Goal: Information Seeking & Learning: Check status

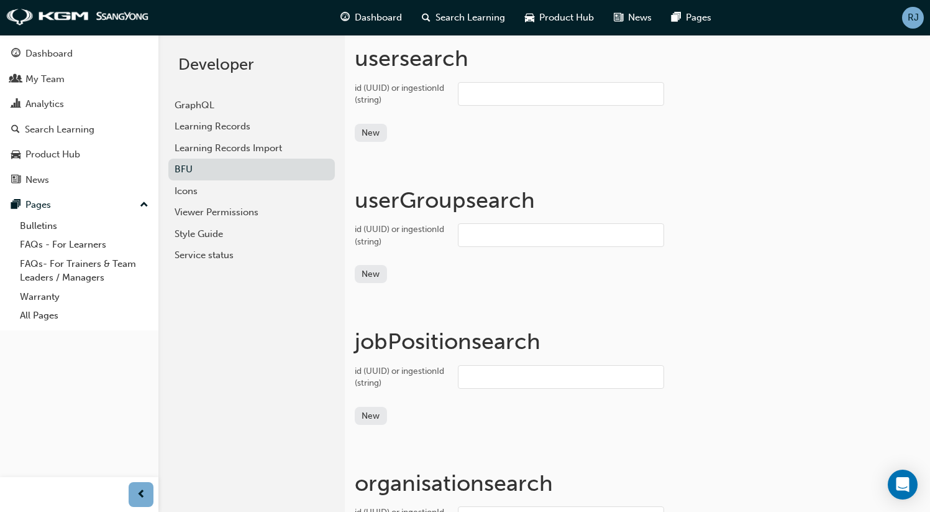
click at [505, 86] on input "id (UUID) or ingestionId (string)" at bounding box center [561, 94] width 206 height 24
paste input "jonathan.mccall"
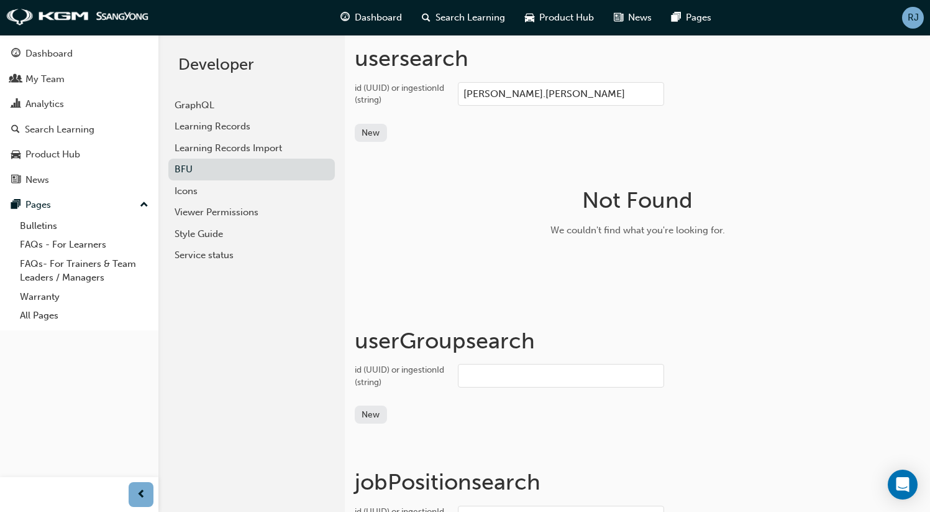
click at [525, 96] on input "jonathan.mccall" at bounding box center [561, 94] width 206 height 24
paste input "9ede2392-4842-4f71-a8fb-f6c769e92ea1"
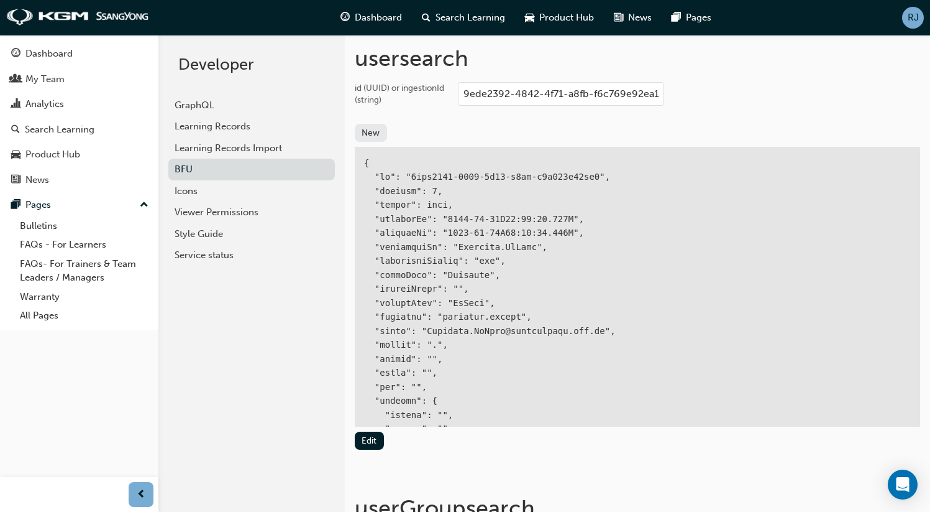
click at [519, 92] on input "9ede2392-4842-4f71-a8fb-f6c769e92ea1" at bounding box center [561, 94] width 206 height 24
paste input "63c1ccfe-2a32-468a-811b-2a9298f37ecf"
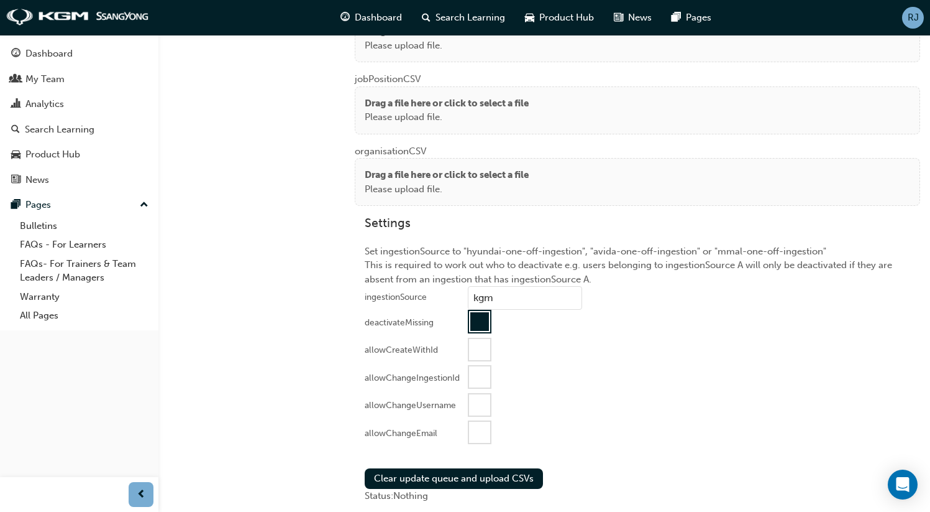
scroll to position [1522, 0]
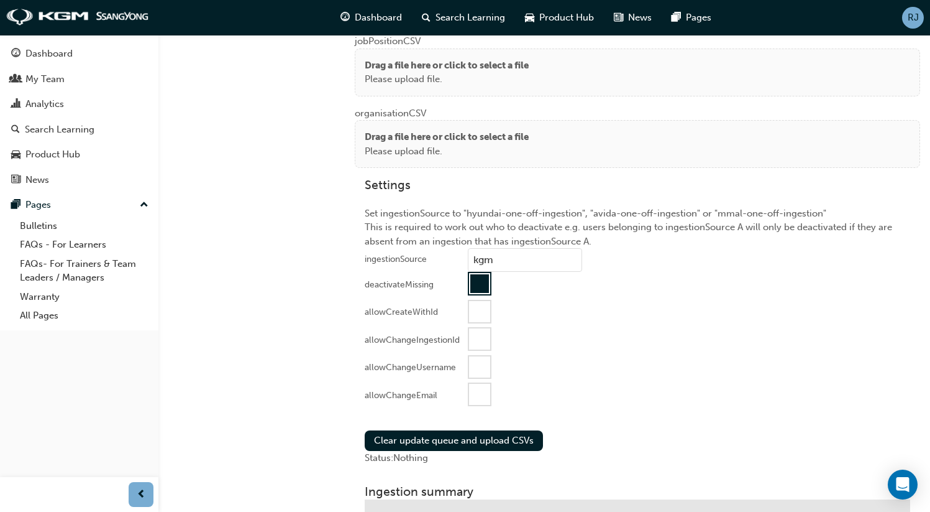
type input "63c1ccfe-2a32-468a-811b-2a9298f37ecf"
click at [382, 280] on div "deactivateMissing" at bounding box center [399, 284] width 69 height 12
click at [483, 280] on div at bounding box center [479, 283] width 19 height 19
click at [481, 281] on div at bounding box center [479, 283] width 21 height 21
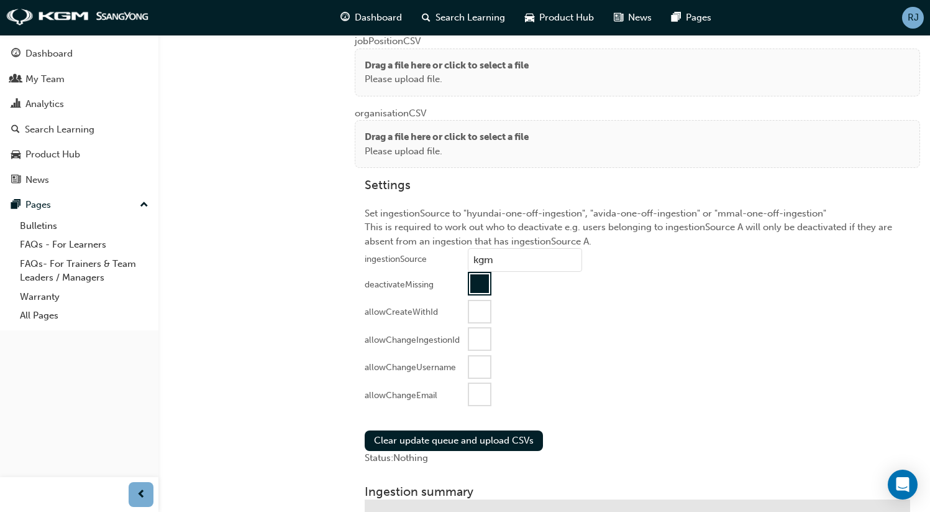
click at [410, 281] on div "deactivateMissing" at bounding box center [399, 284] width 69 height 12
click at [478, 281] on div at bounding box center [479, 283] width 19 height 19
drag, startPoint x: 472, startPoint y: 275, endPoint x: 492, endPoint y: 455, distance: 181.4
click at [472, 275] on div at bounding box center [479, 283] width 21 height 21
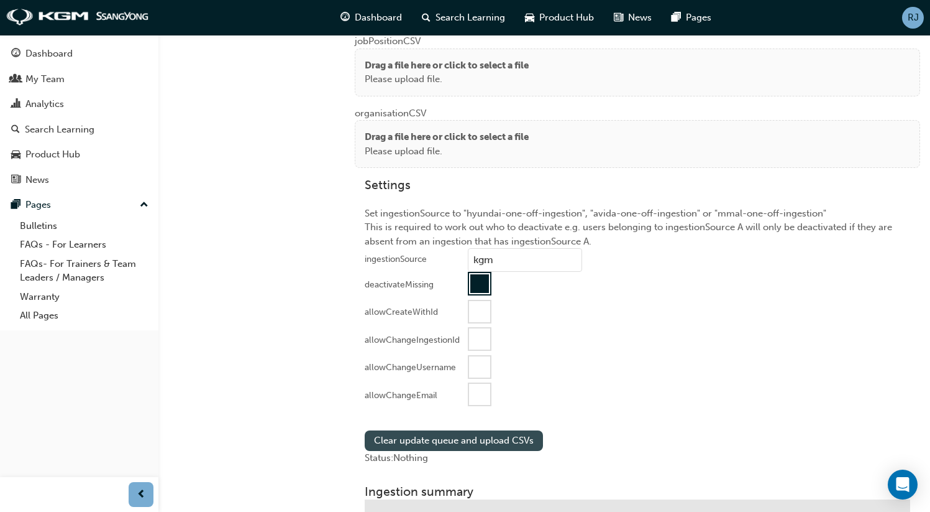
drag, startPoint x: 472, startPoint y: 281, endPoint x: 492, endPoint y: 444, distance: 164.0
click at [472, 282] on div at bounding box center [479, 283] width 19 height 19
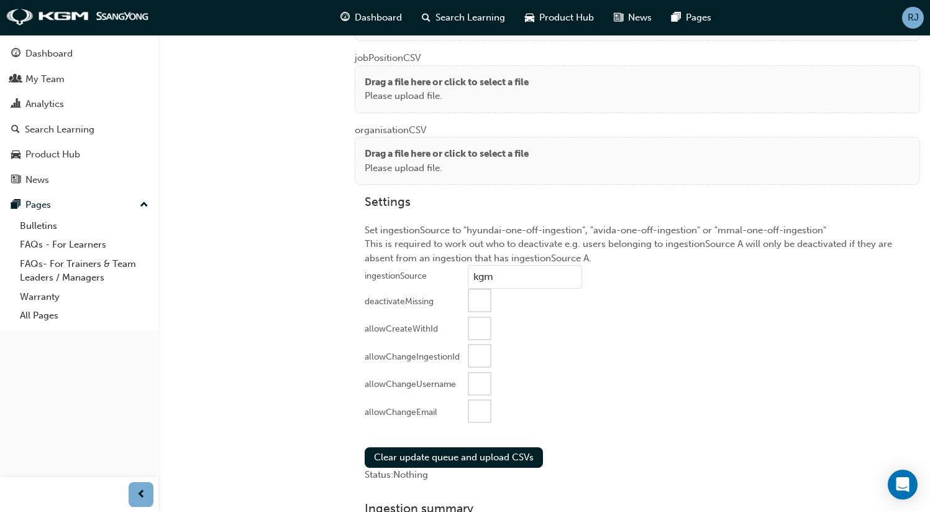
drag, startPoint x: 476, startPoint y: 295, endPoint x: 477, endPoint y: 306, distance: 11.2
click at [476, 295] on div at bounding box center [479, 300] width 21 height 21
drag, startPoint x: 481, startPoint y: 413, endPoint x: 449, endPoint y: 418, distance: 32.1
click at [480, 413] on div at bounding box center [479, 410] width 21 height 21
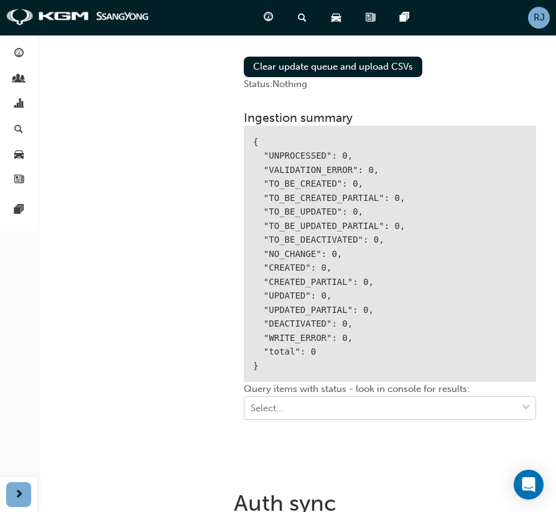
scroll to position [2019, 0]
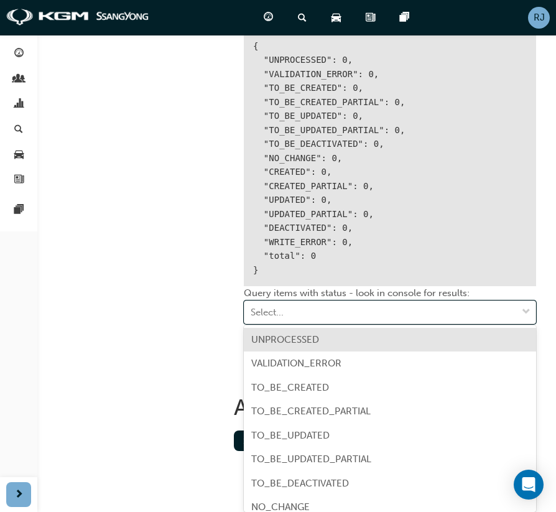
scroll to position [2004, 0]
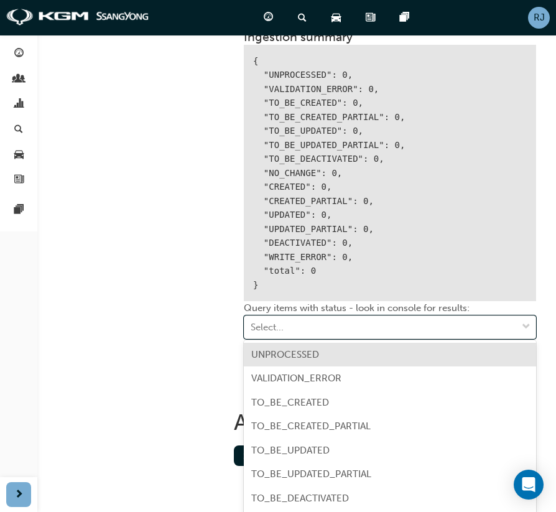
drag, startPoint x: 176, startPoint y: 282, endPoint x: 229, endPoint y: 233, distance: 72.1
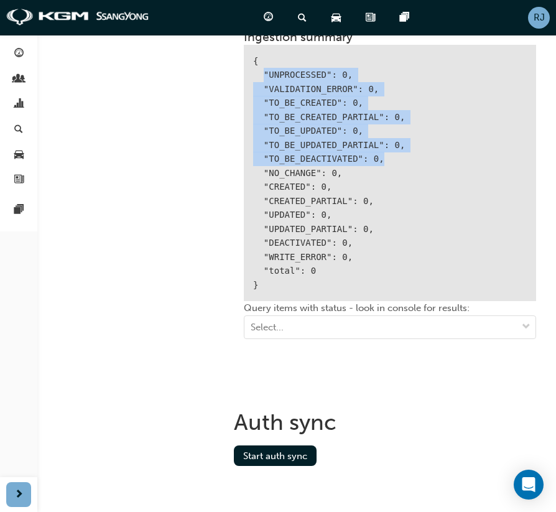
drag, startPoint x: 263, startPoint y: 69, endPoint x: 390, endPoint y: 154, distance: 152.4
click at [390, 154] on div "{ "UNPROCESSED": 0, "VALIDATION_ERROR": 0, "TO_BE_CREATED": 0, "TO_BE_CREATED_P…" at bounding box center [390, 173] width 292 height 257
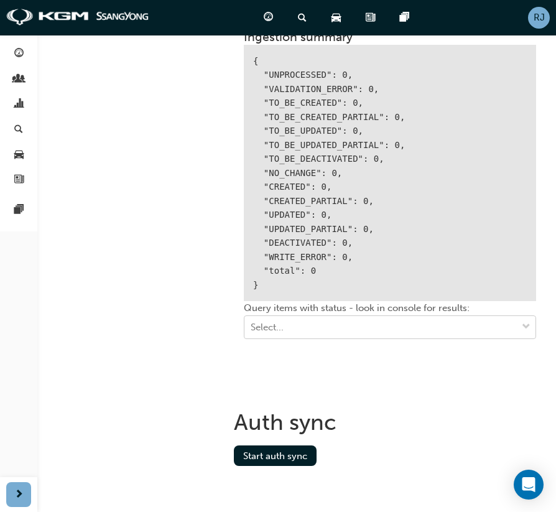
scroll to position [2019, 0]
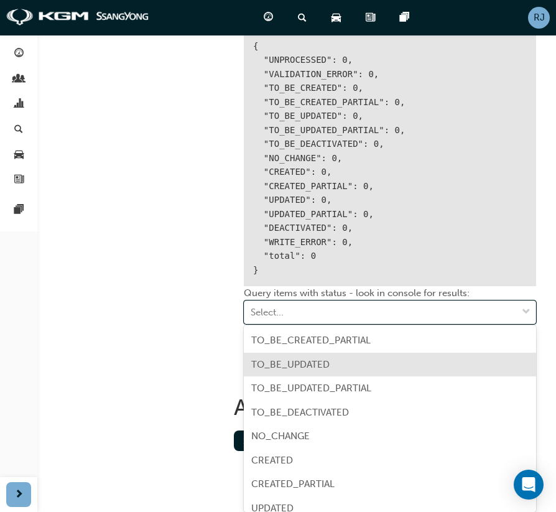
scroll to position [137, 0]
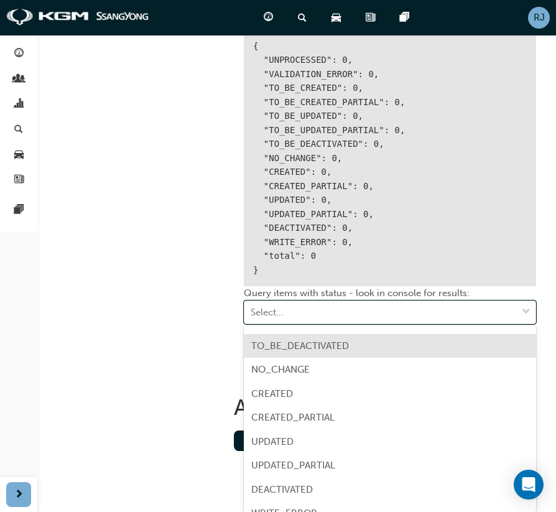
click at [305, 352] on div "TO_BE_DEACTIVATED" at bounding box center [390, 346] width 292 height 24
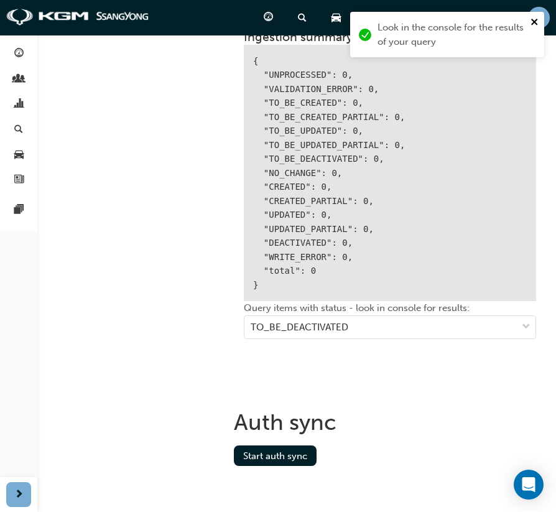
click at [534, 21] on icon "close" at bounding box center [534, 22] width 6 height 6
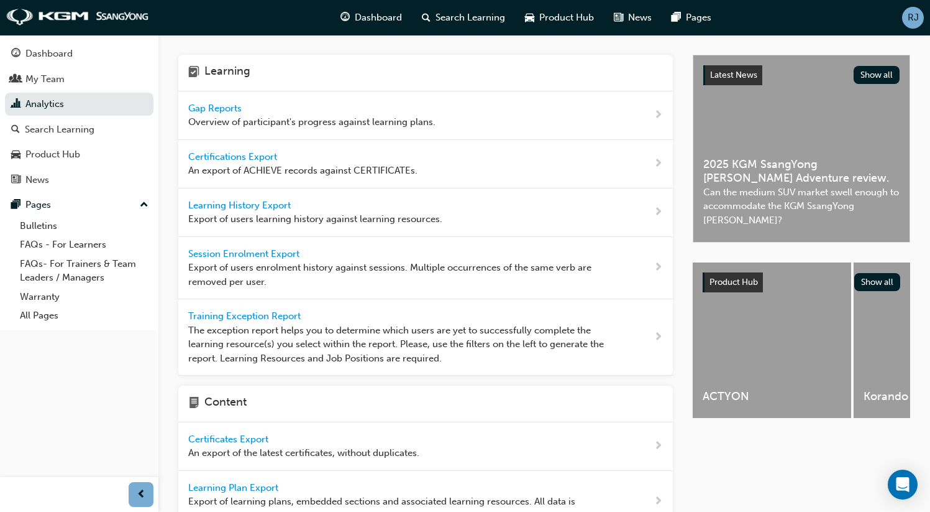
click at [221, 103] on span "Gap Reports" at bounding box center [216, 108] width 56 height 11
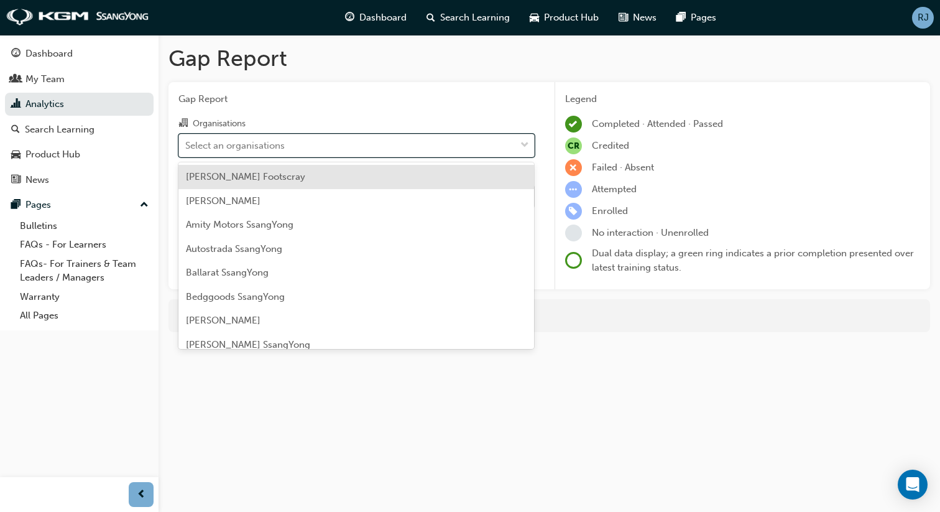
click at [262, 144] on div "Select an organisations" at bounding box center [234, 145] width 99 height 14
click at [186, 144] on input "Organisations option [PERSON_NAME] Footscray focused, 1 of 74. 74 results avail…" at bounding box center [185, 144] width 1 height 11
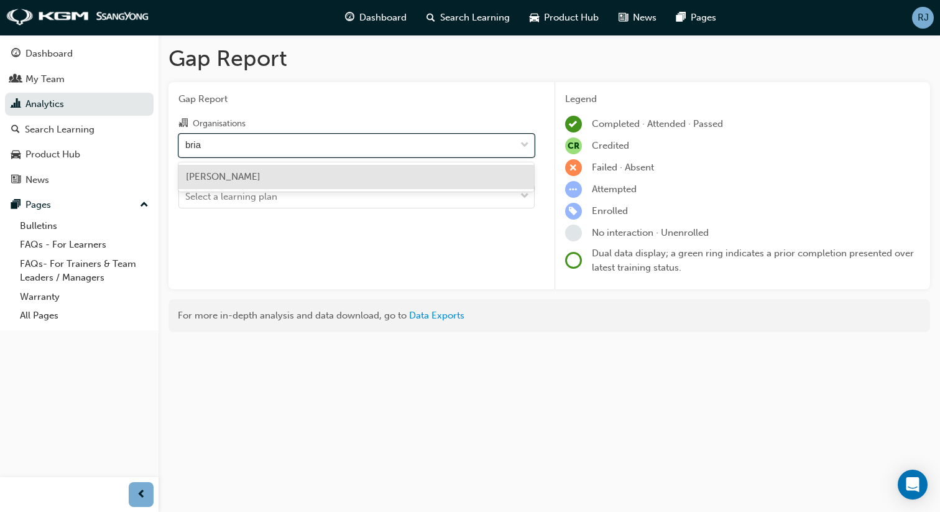
type input "[PERSON_NAME]"
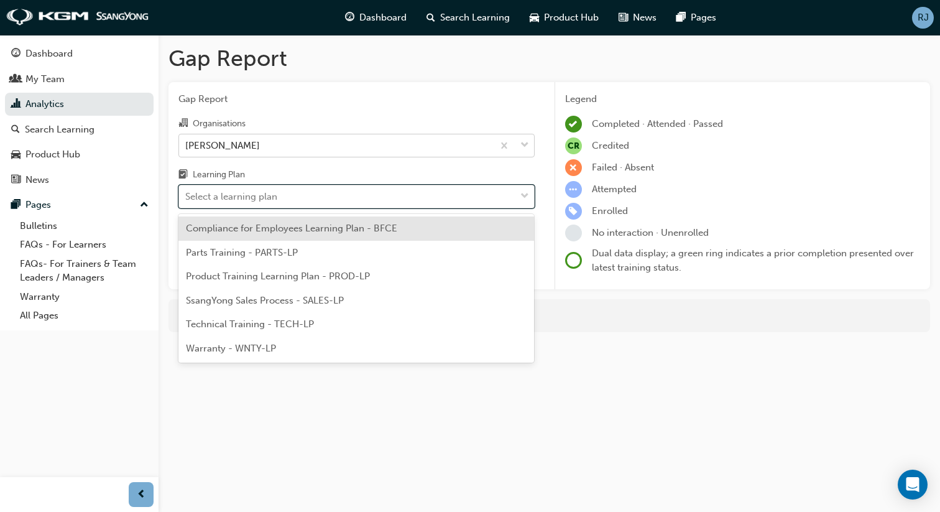
click at [231, 206] on div "Select a learning plan" at bounding box center [347, 197] width 336 height 22
click at [186, 201] on input "Learning Plan option Compliance for Employees Learning Plan - BFCE focused, 1 o…" at bounding box center [185, 196] width 1 height 11
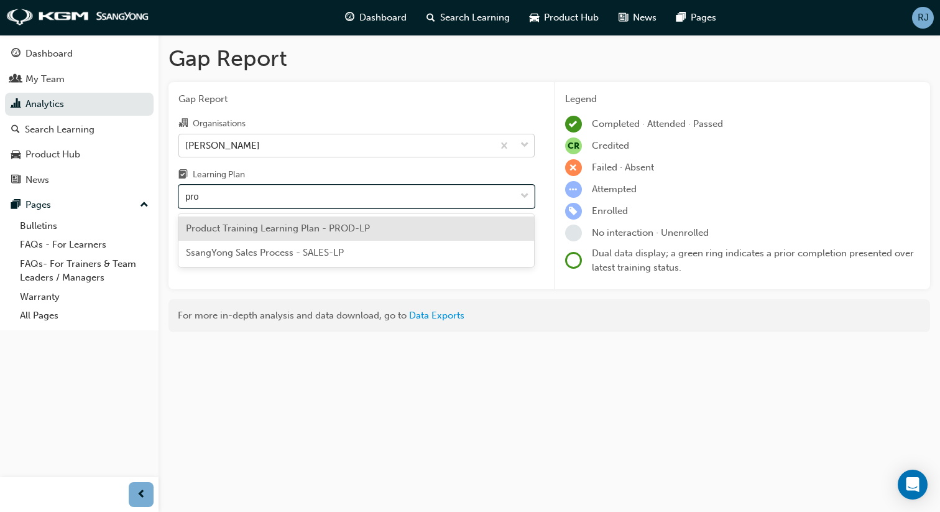
type input "prod"
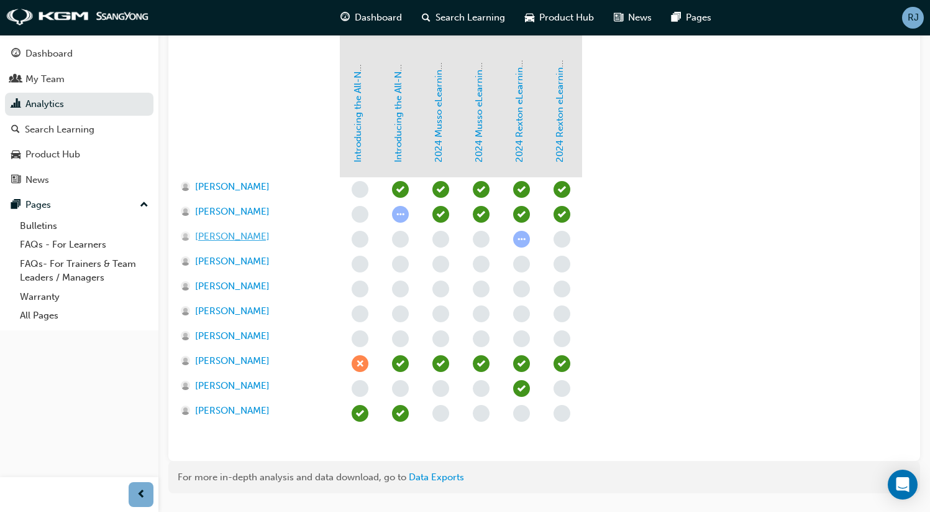
scroll to position [318, 0]
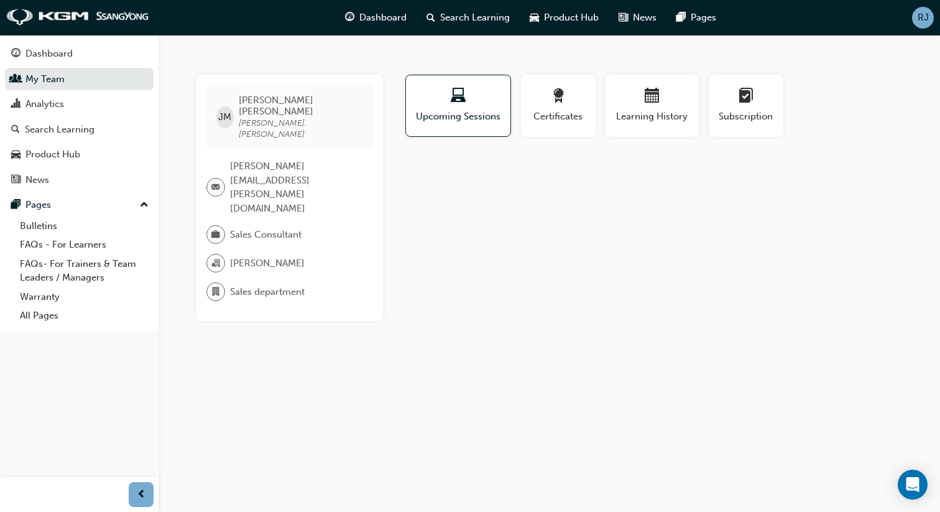
click at [265, 117] on span "jonathan.mccall" at bounding box center [273, 128] width 68 height 22
click at [300, 117] on span "jonathan.mccall" at bounding box center [273, 128] width 68 height 22
copy span "jonathan.mccall"
click at [319, 107] on div "JM Jonathan McCall jonathan.mccall" at bounding box center [289, 117] width 167 height 65
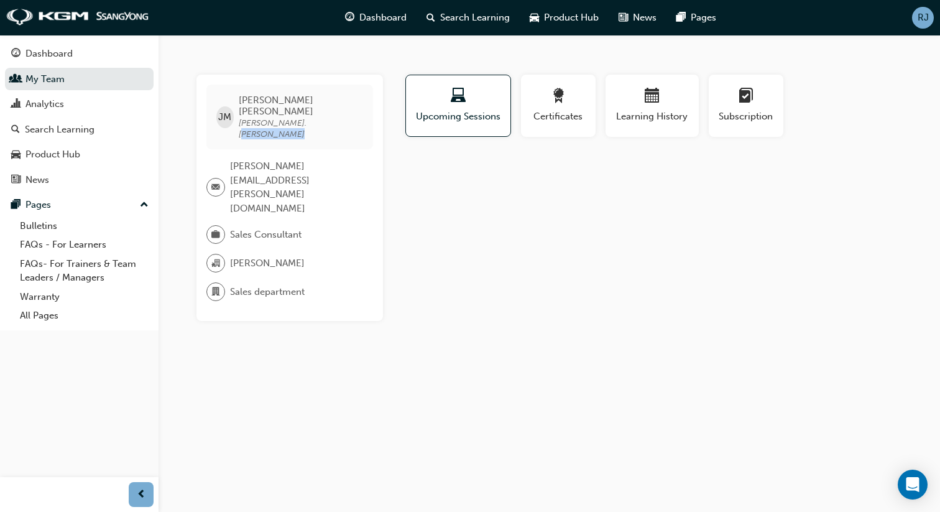
drag, startPoint x: 319, startPoint y: 107, endPoint x: 311, endPoint y: 111, distance: 8.9
click at [319, 108] on div "JM Jonathan McCall jonathan.mccall" at bounding box center [289, 117] width 167 height 65
click at [310, 111] on span "Jonathan McCall jonathan.mccall" at bounding box center [301, 116] width 124 height 45
click at [298, 117] on span "jonathan.mccall" at bounding box center [273, 128] width 68 height 22
click at [297, 117] on span "jonathan.mccall" at bounding box center [273, 128] width 68 height 22
